Goal: Task Accomplishment & Management: Use online tool/utility

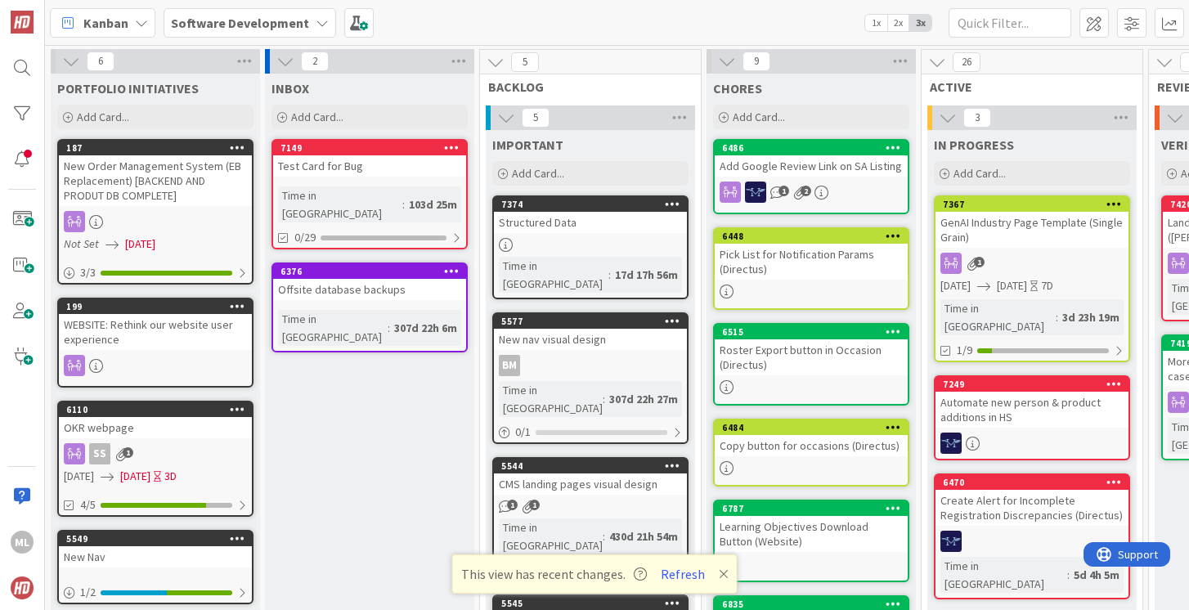
scroll to position [17, 129]
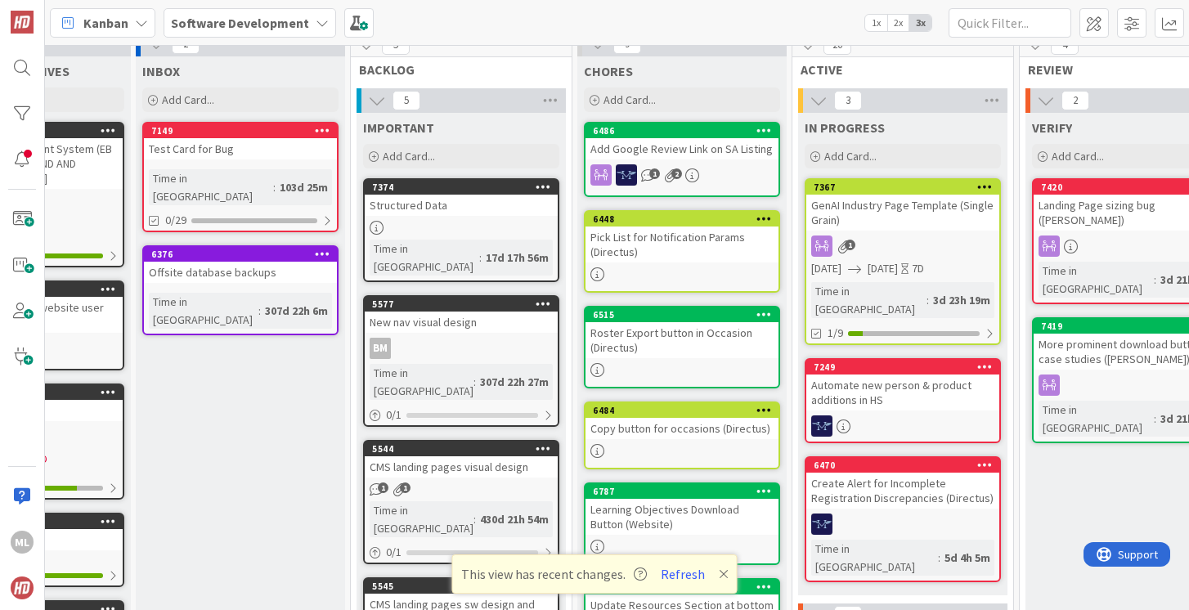
click at [299, 18] on b "Software Development" at bounding box center [240, 23] width 138 height 16
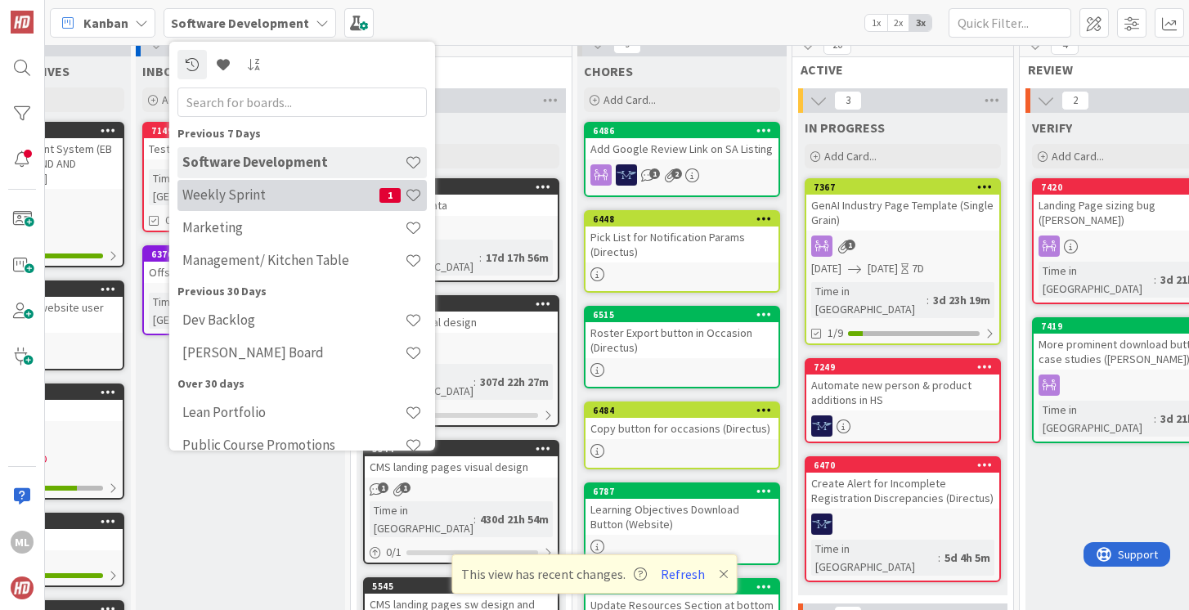
click at [228, 198] on h4 "Weekly Sprint" at bounding box center [280, 194] width 197 height 16
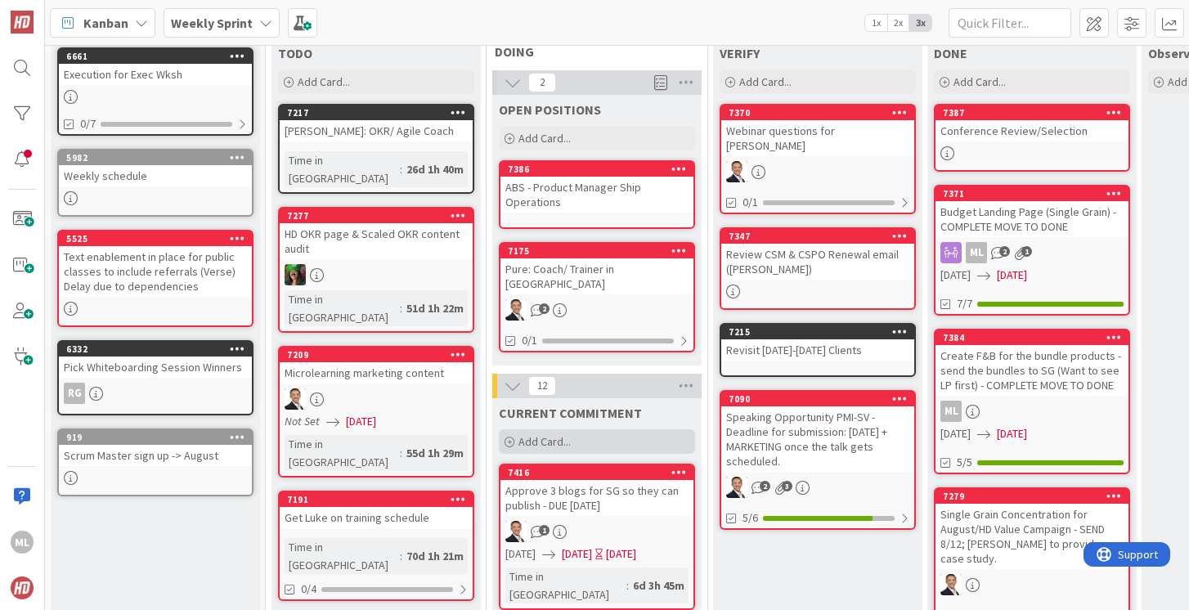
scroll to position [95, 0]
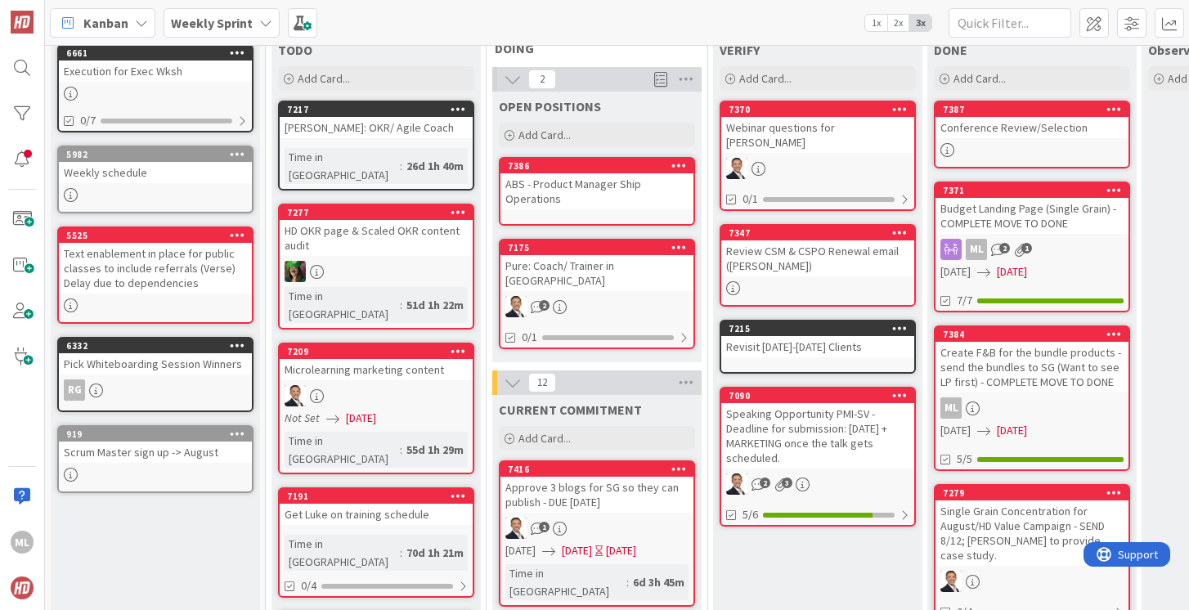
click at [590, 483] on div "Approve 3 blogs for SG so they can publish - DUE [DATE]" at bounding box center [597, 495] width 193 height 36
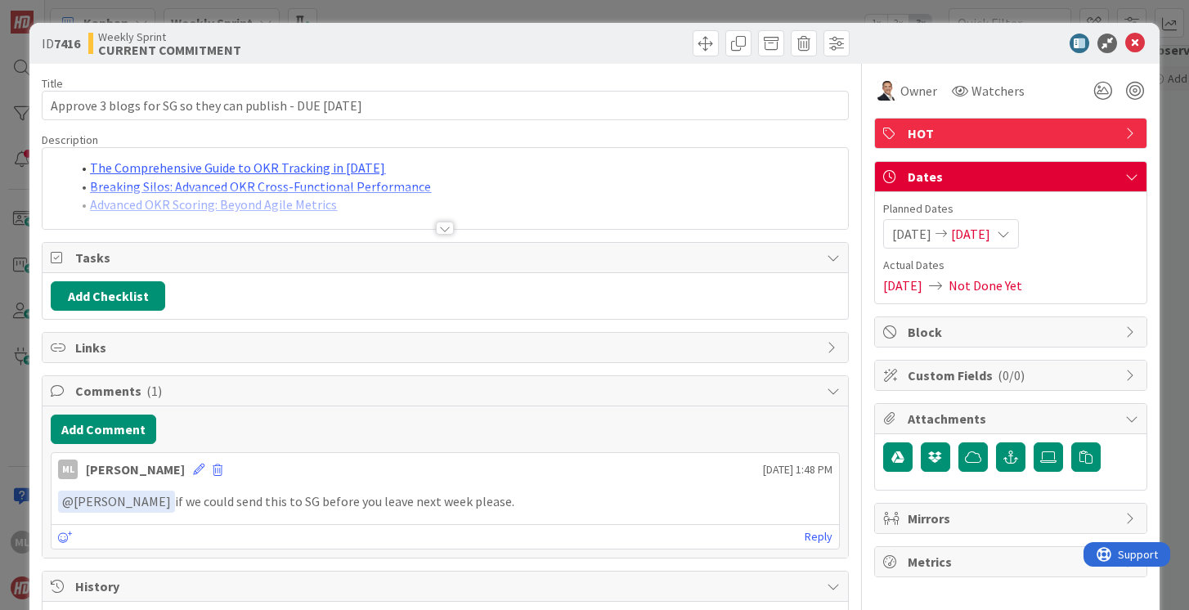
click at [380, 209] on div at bounding box center [445, 208] width 805 height 42
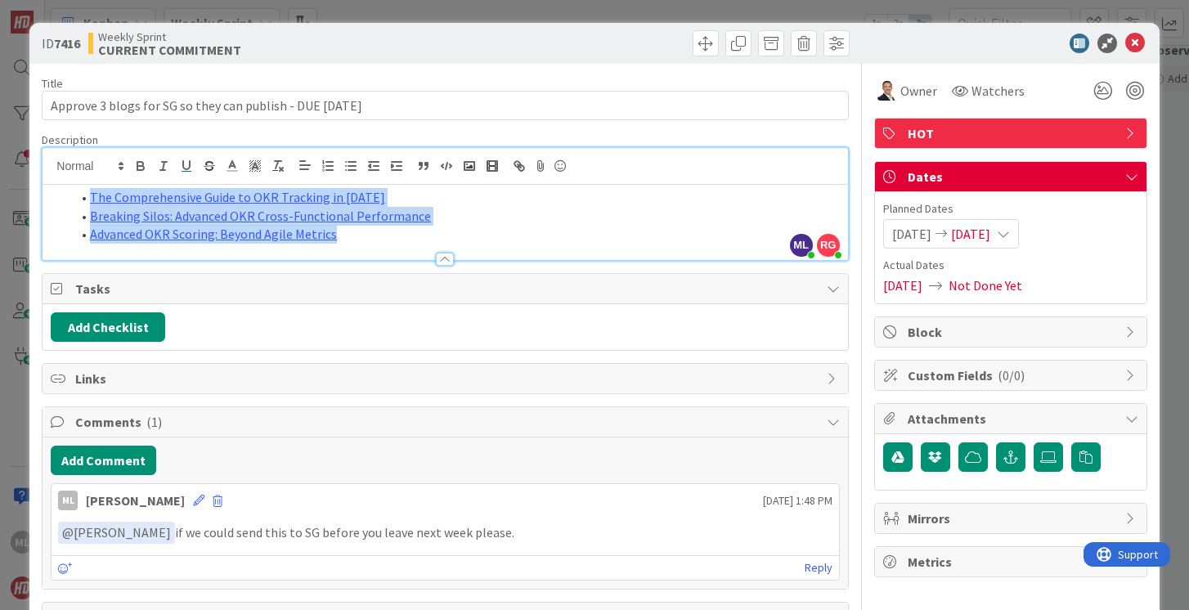
drag, startPoint x: 350, startPoint y: 238, endPoint x: 77, endPoint y: 193, distance: 276.9
click at [77, 193] on ol "The Comprehensive Guide to OKR Tracking in [DATE] Breaking Silos: Advanced OKR …" at bounding box center [445, 216] width 789 height 56
copy ol "The Comprehensive Guide to OKR Tracking in [DATE] Breaking Silos: Advanced OKR …"
click at [361, 242] on li "Advanced OKR Scoring: Beyond Agile Metrics" at bounding box center [454, 234] width 769 height 19
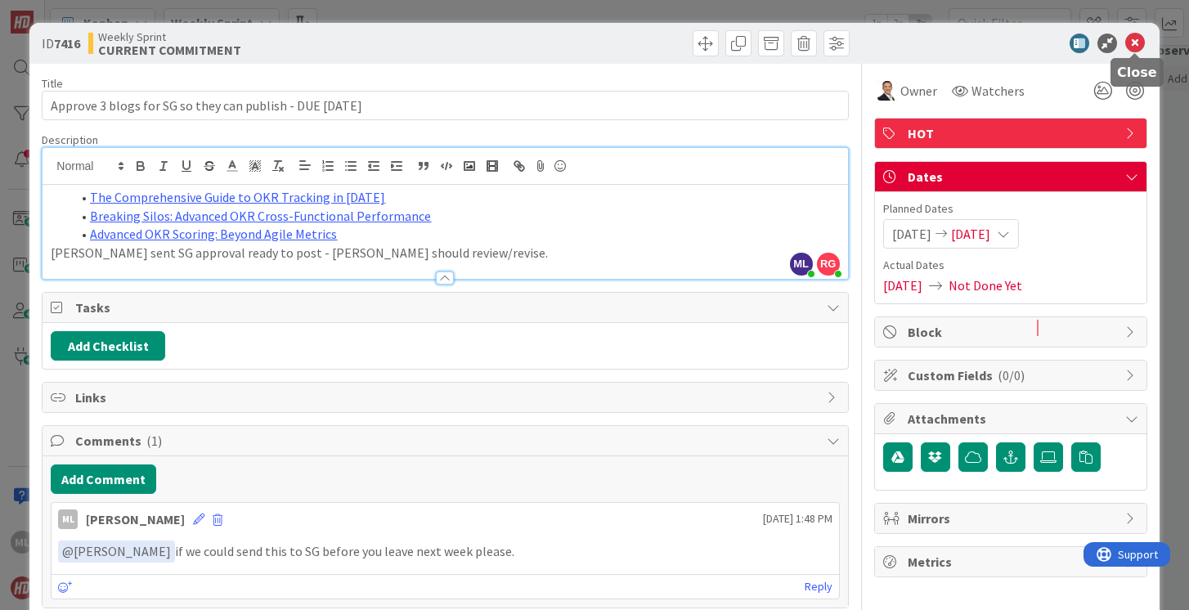
click at [1139, 36] on icon at bounding box center [1136, 44] width 20 height 20
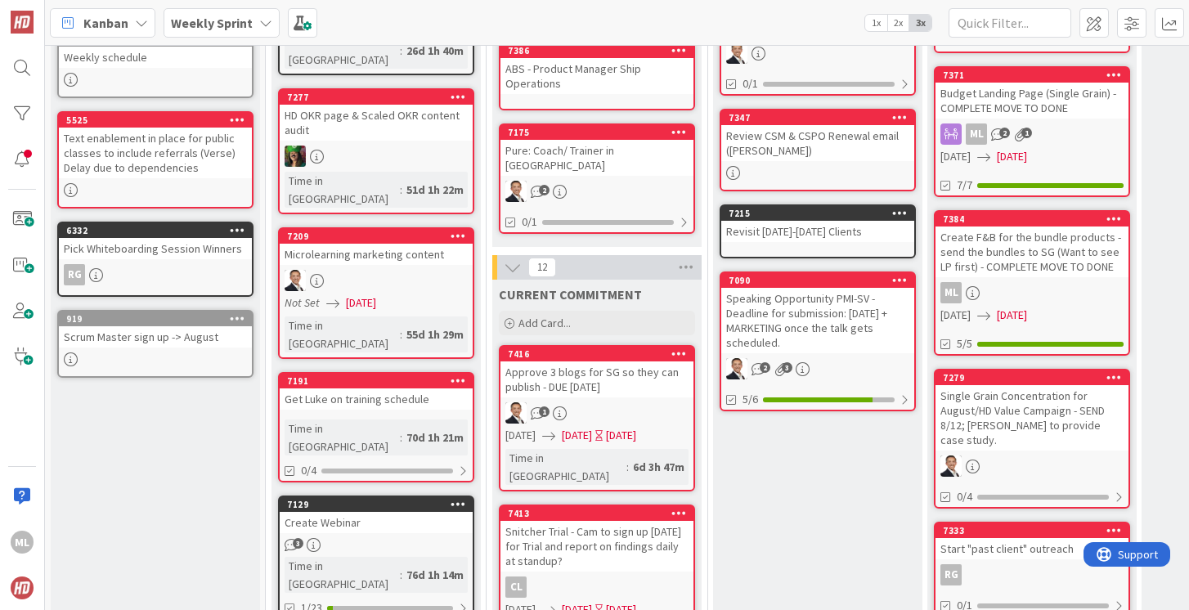
scroll to position [213, 0]
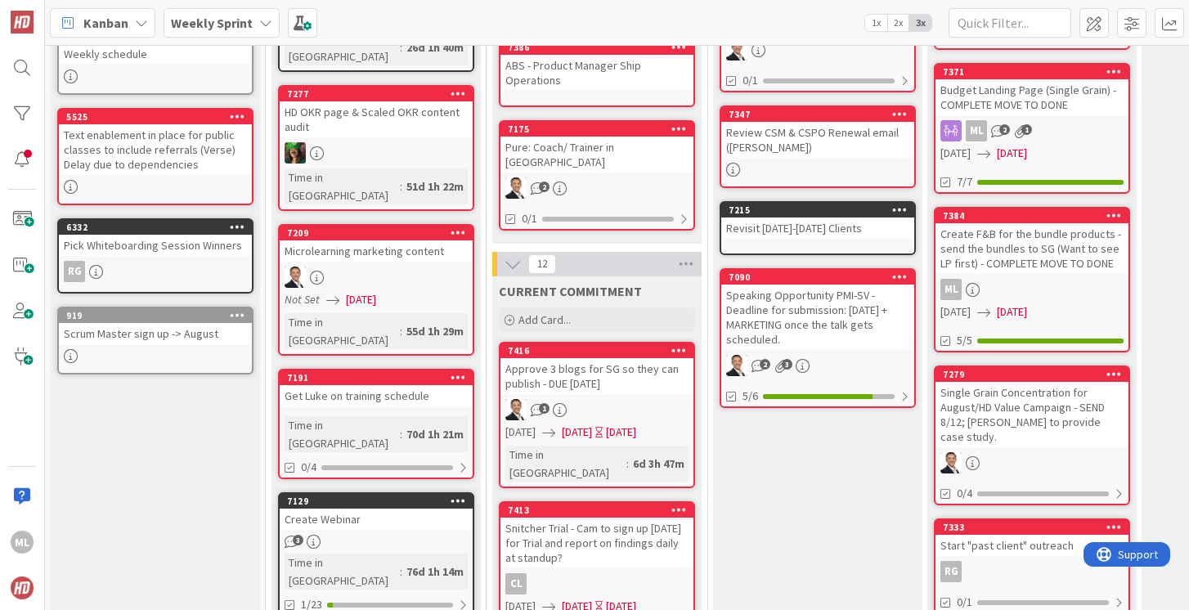
click at [209, 20] on b "Weekly Sprint" at bounding box center [212, 23] width 82 height 16
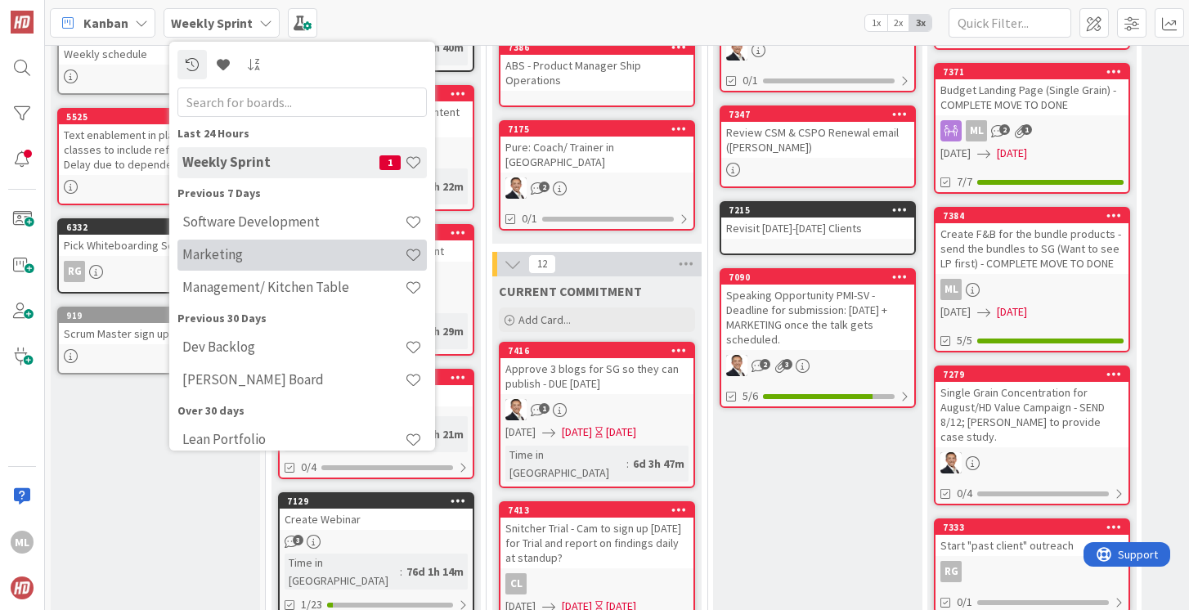
click at [188, 249] on h4 "Marketing" at bounding box center [293, 254] width 222 height 16
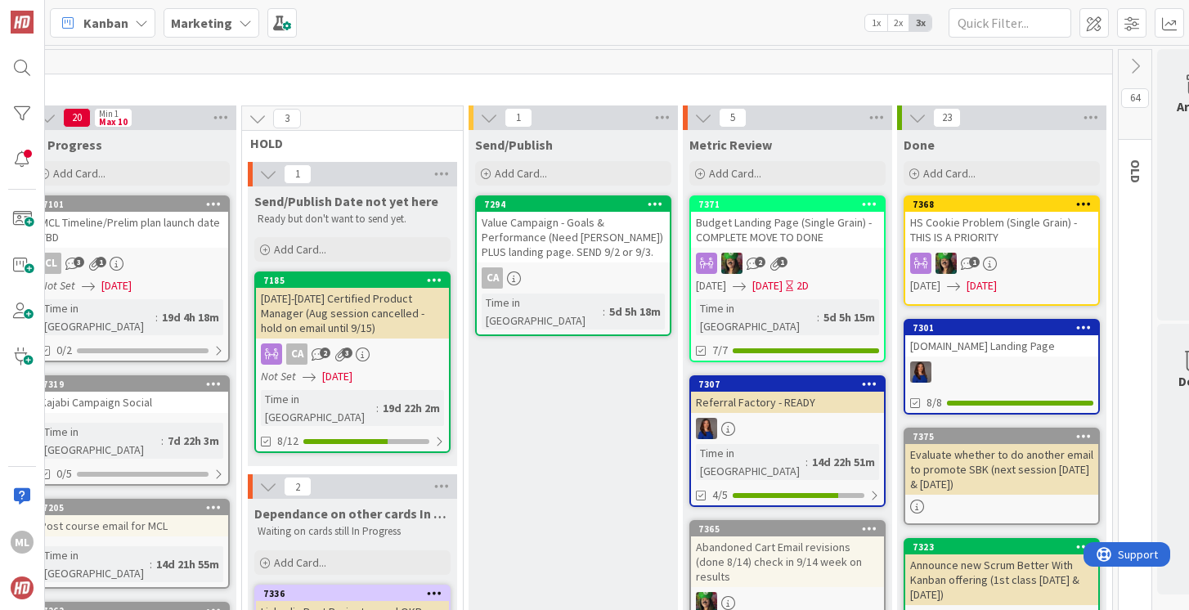
scroll to position [0, 501]
